Goal: Navigation & Orientation: Find specific page/section

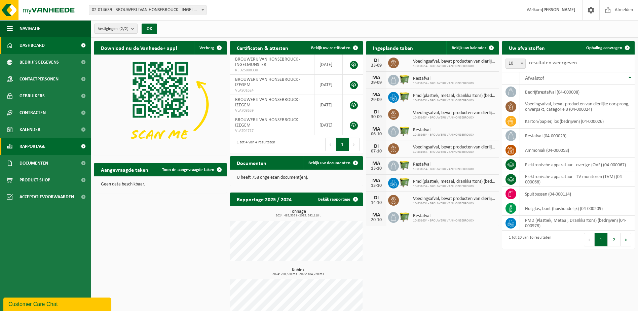
click at [38, 148] on span "Rapportage" at bounding box center [33, 146] width 26 height 17
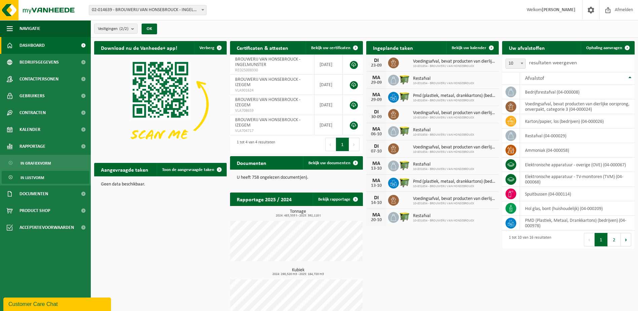
click at [29, 174] on span "In lijstvorm" at bounding box center [33, 177] width 24 height 13
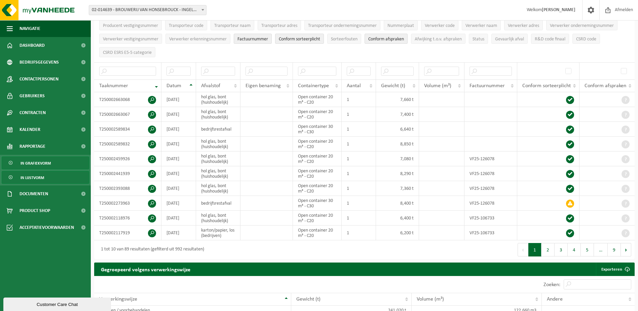
scroll to position [101, 0]
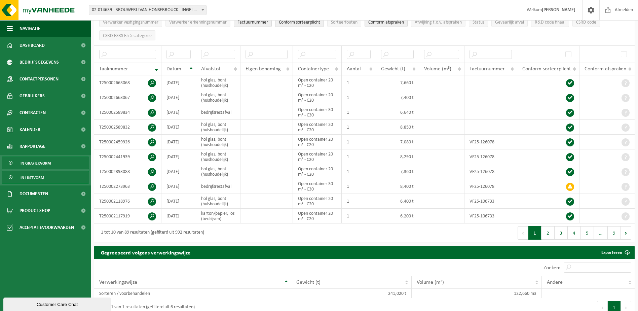
click at [35, 163] on span "In grafiekvorm" at bounding box center [36, 163] width 30 height 13
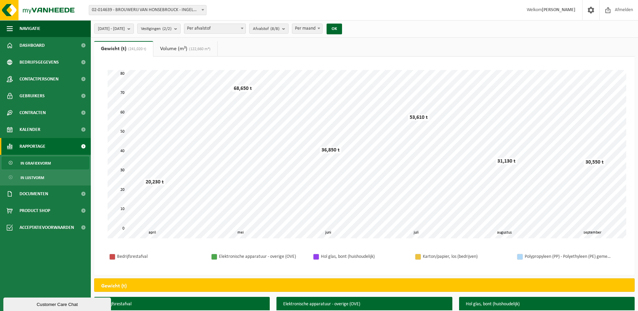
click at [180, 48] on link "Volume (m³) (122,660 m³)" at bounding box center [185, 48] width 64 height 15
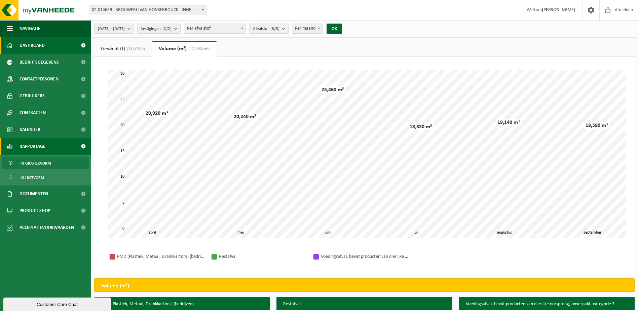
click at [20, 41] on span "Dashboard" at bounding box center [32, 45] width 25 height 17
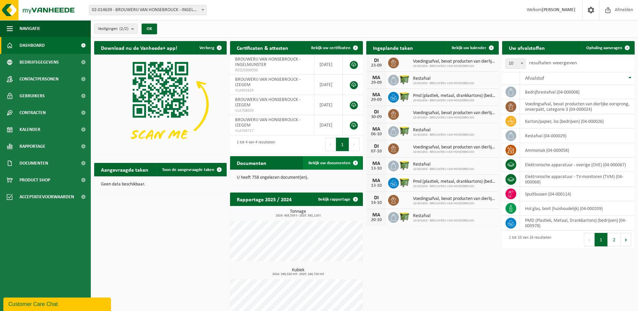
click at [333, 161] on span "Bekijk uw documenten" at bounding box center [330, 163] width 42 height 4
click at [575, 152] on td "ammoniak (04-000058)" at bounding box center [577, 150] width 115 height 14
click at [511, 152] on icon at bounding box center [511, 150] width 7 height 7
click at [614, 238] on button "2" at bounding box center [614, 239] width 13 height 13
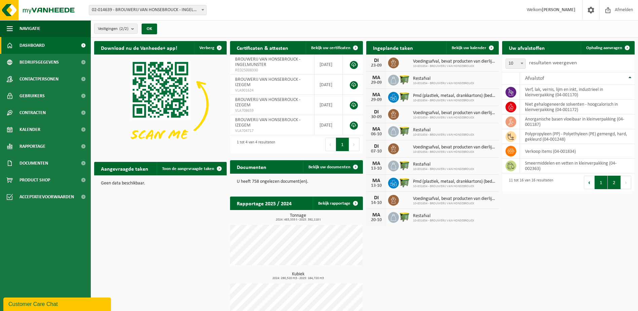
click at [598, 178] on button "1" at bounding box center [601, 182] width 13 height 13
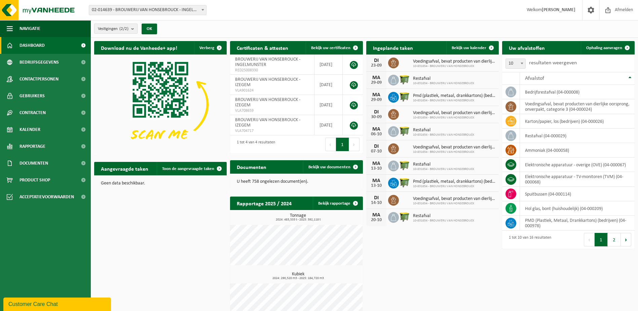
click at [129, 31] on count "(2/2)" at bounding box center [123, 29] width 9 height 4
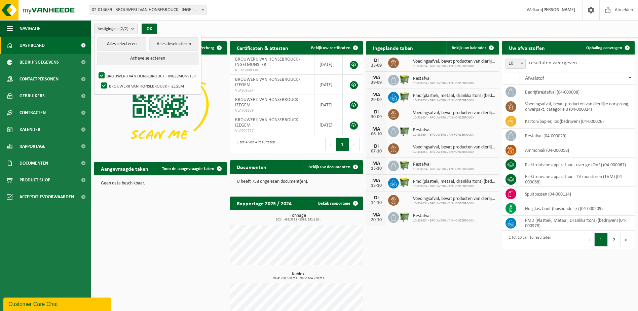
drag, startPoint x: 177, startPoint y: 216, endPoint x: 176, endPoint y: 213, distance: 3.6
click at [176, 216] on div "Download nu de Vanheede+ app! Verberg Certificaten & attesten Bekijk uw certifi…" at bounding box center [365, 184] width 544 height 293
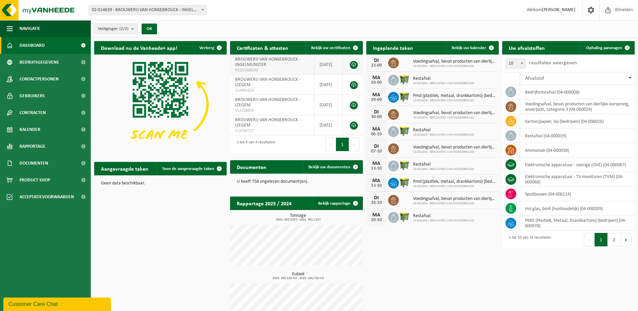
click at [298, 66] on td "BROUWERIJ VAN HONSEBROUCK - INGELMUNSTER RED25008330" at bounding box center [272, 65] width 84 height 20
click at [275, 61] on span "BROUWERIJ VAN HONSEBROUCK - INGELMUNSTER" at bounding box center [267, 62] width 65 height 10
click at [175, 8] on span "02-014639 - BROUWERIJ VAN HONSEBROUCK - INGELMUNSTER" at bounding box center [147, 9] width 117 height 9
